Goal: Transaction & Acquisition: Obtain resource

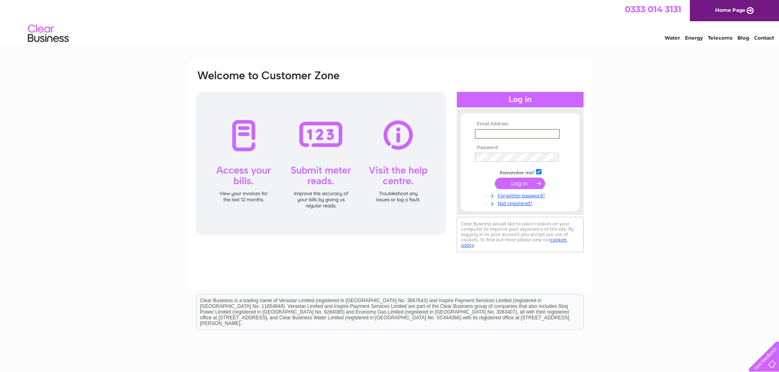
click at [486, 132] on input "text" at bounding box center [517, 134] width 85 height 10
type input "[EMAIL_ADDRESS][DOMAIN_NAME]"
click at [513, 184] on input "submit" at bounding box center [520, 182] width 50 height 11
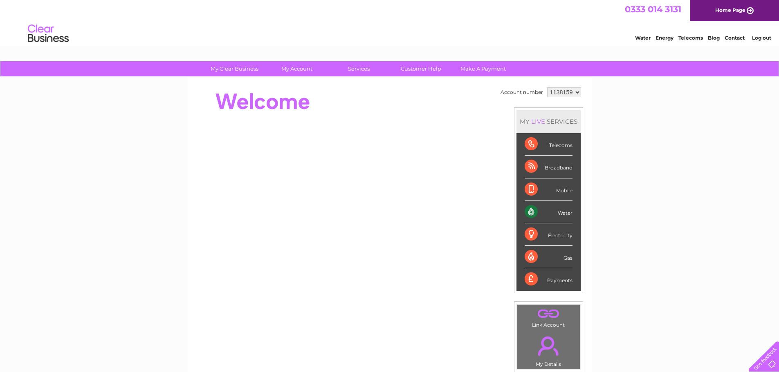
click at [571, 90] on select "1138159" at bounding box center [564, 92] width 34 height 10
click at [570, 91] on select "1138159" at bounding box center [564, 92] width 34 height 10
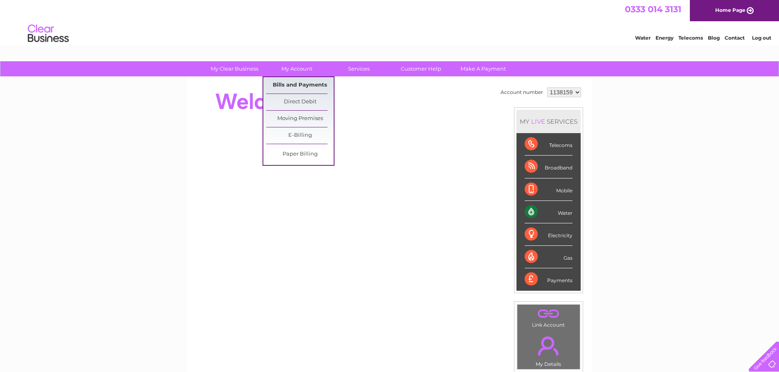
click at [293, 87] on link "Bills and Payments" at bounding box center [299, 85] width 67 height 16
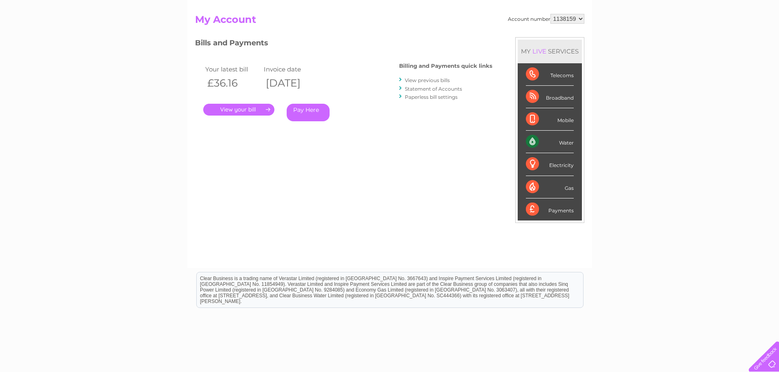
scroll to position [40, 0]
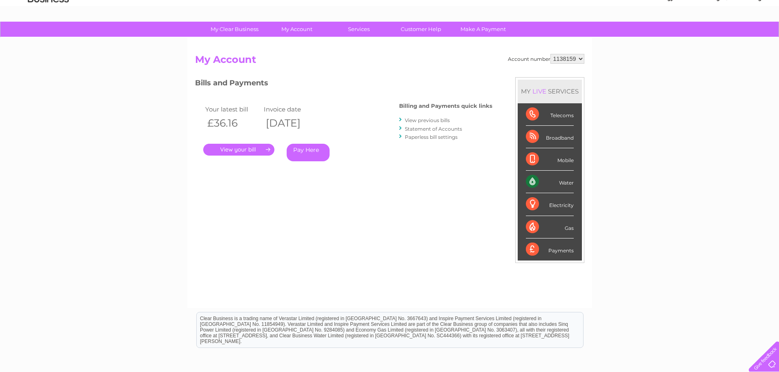
click at [187, 183] on div "Account number 1138159 My Account MY LIVE SERVICES Telecoms Broadband Mobile Wa…" at bounding box center [389, 173] width 405 height 271
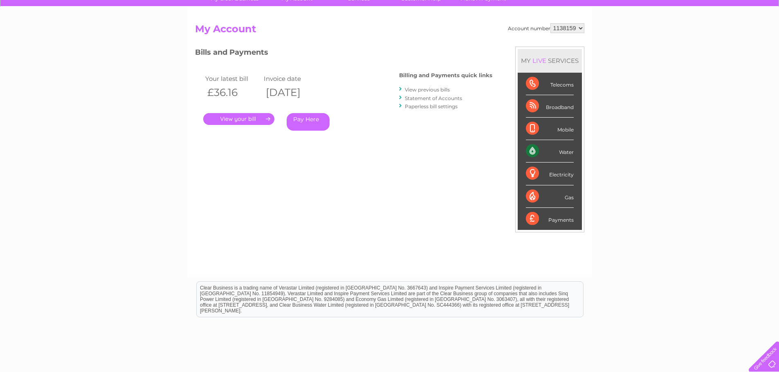
scroll to position [0, 0]
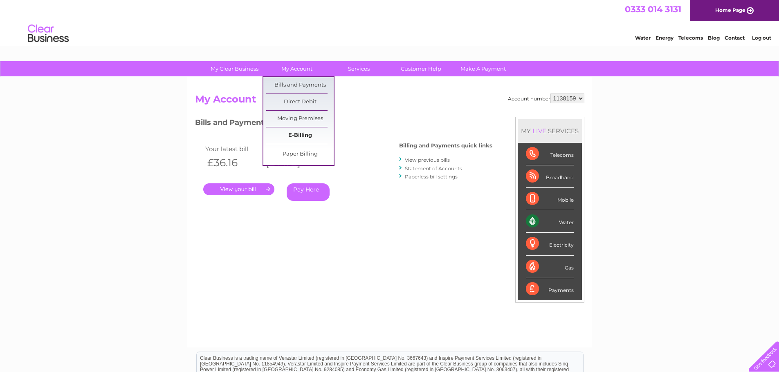
click at [297, 132] on link "E-Billing" at bounding box center [299, 136] width 67 height 16
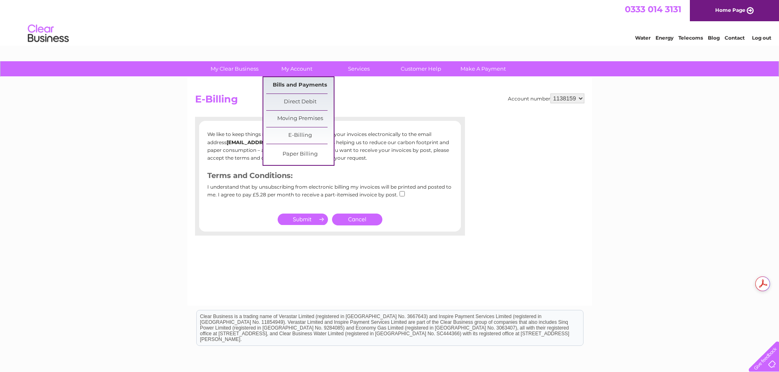
click at [293, 87] on link "Bills and Payments" at bounding box center [299, 85] width 67 height 16
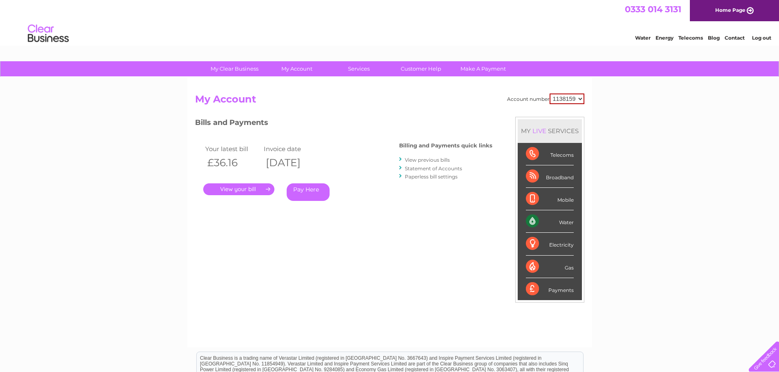
click at [236, 188] on link "." at bounding box center [238, 190] width 71 height 12
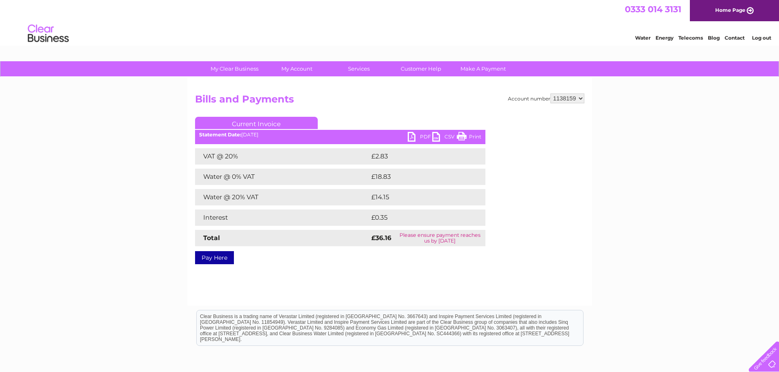
click at [419, 137] on link "PDF" at bounding box center [420, 138] width 25 height 12
click at [760, 38] on link "Log out" at bounding box center [761, 38] width 19 height 6
